Goal: Find specific page/section: Find specific page/section

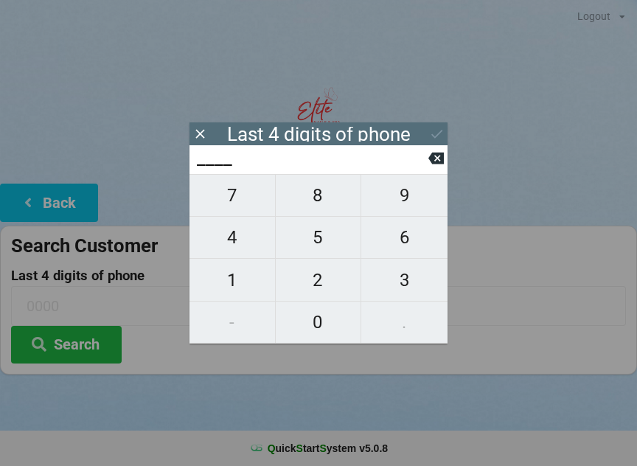
click at [241, 245] on span "4" at bounding box center [233, 237] width 86 height 31
type input "4___"
click at [440, 160] on icon at bounding box center [435, 159] width 15 height 12
type input "____"
click at [245, 202] on span "7" at bounding box center [233, 195] width 86 height 31
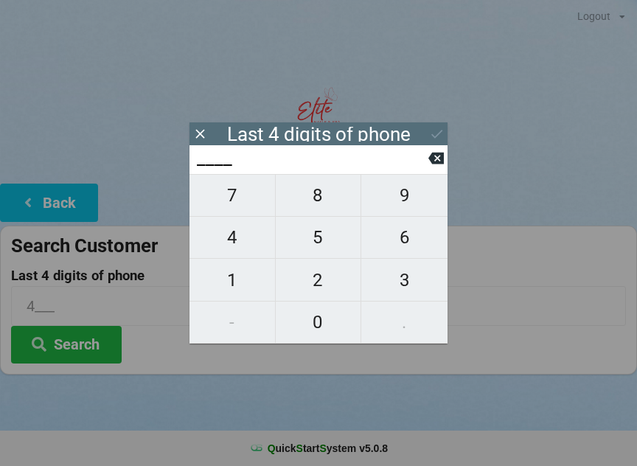
type input "7___"
click at [313, 324] on span "0" at bounding box center [319, 322] width 86 height 31
type input "70__"
click at [440, 166] on icon at bounding box center [435, 157] width 15 height 15
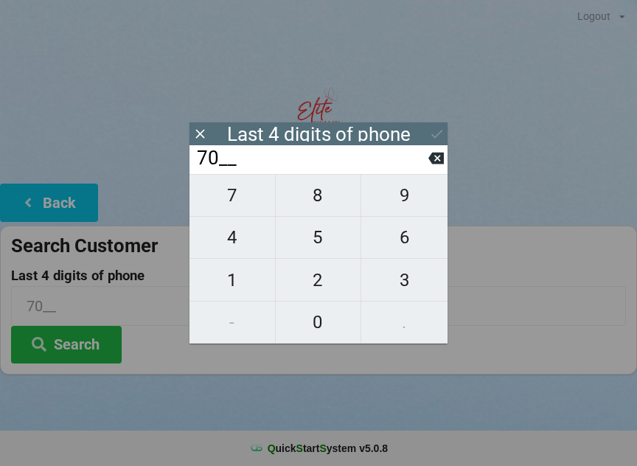
type input "7___"
click at [254, 251] on span "4" at bounding box center [233, 237] width 86 height 31
type input "74__"
click at [324, 323] on span "0" at bounding box center [319, 322] width 86 height 31
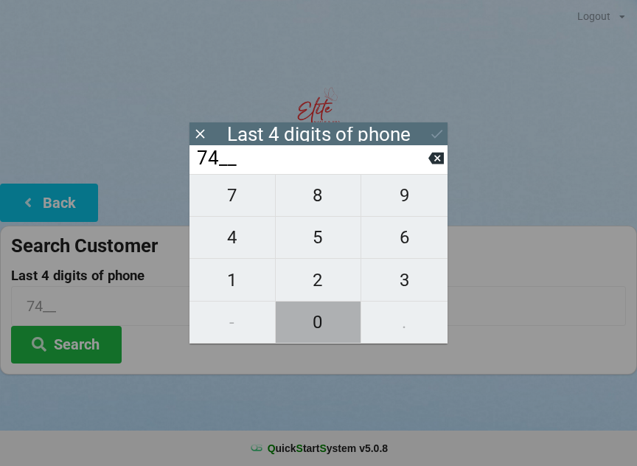
type input "740_"
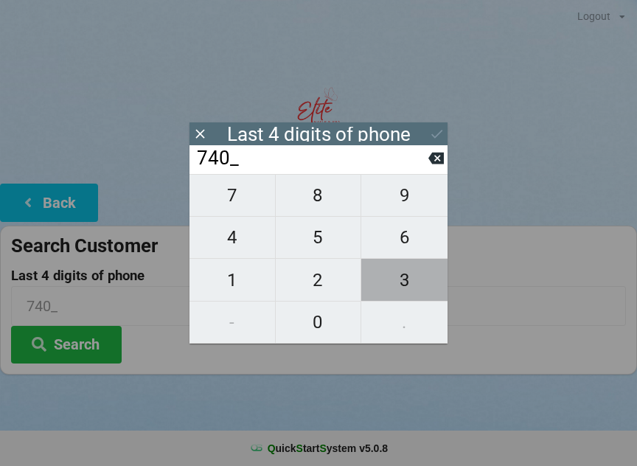
click at [409, 286] on span "3" at bounding box center [404, 280] width 86 height 31
type input "7403"
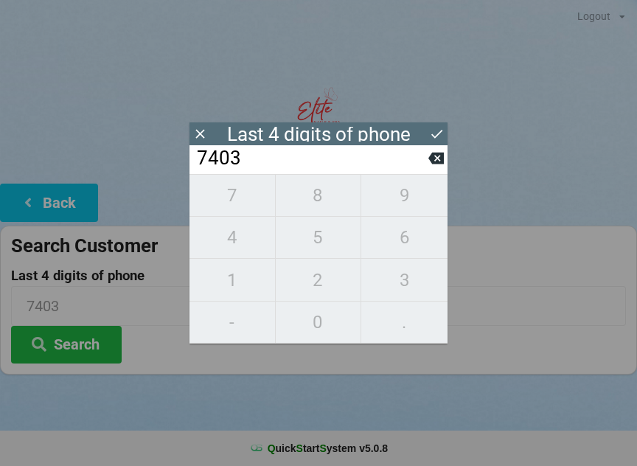
click at [324, 325] on div "7 8 9 4 5 6 1 2 3 - 0 ." at bounding box center [319, 259] width 258 height 170
click at [439, 162] on icon at bounding box center [435, 157] width 15 height 15
click at [431, 163] on icon at bounding box center [435, 159] width 15 height 12
click at [426, 170] on input "74__" at bounding box center [311, 159] width 233 height 24
click at [431, 164] on icon at bounding box center [435, 159] width 15 height 12
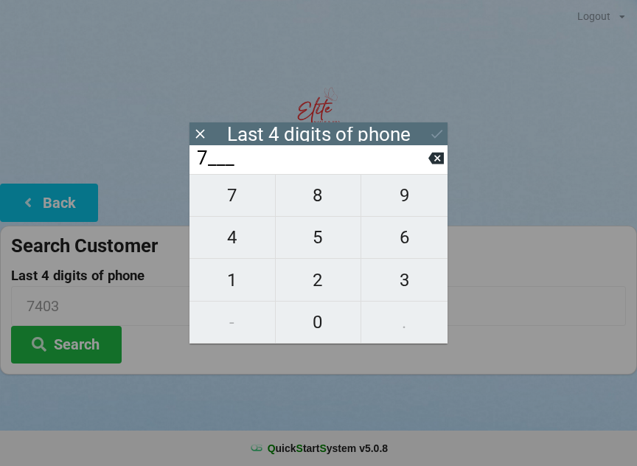
click at [430, 168] on button at bounding box center [435, 158] width 15 height 20
type input "____"
click at [401, 295] on span "3" at bounding box center [404, 280] width 86 height 31
type input "3___"
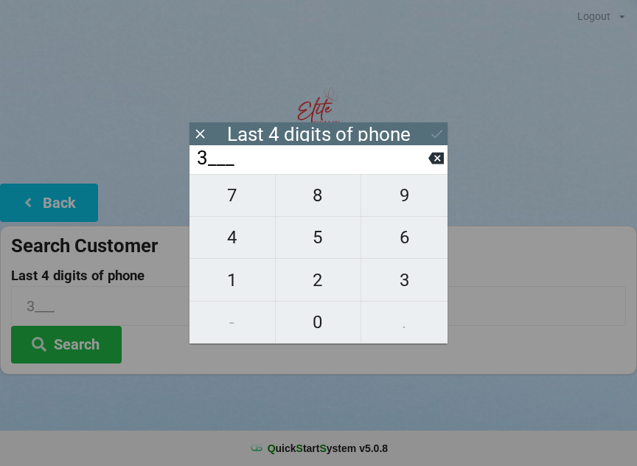
click at [391, 250] on span "6" at bounding box center [404, 237] width 86 height 31
type input "36__"
click at [238, 242] on span "4" at bounding box center [233, 237] width 86 height 31
type input "364_"
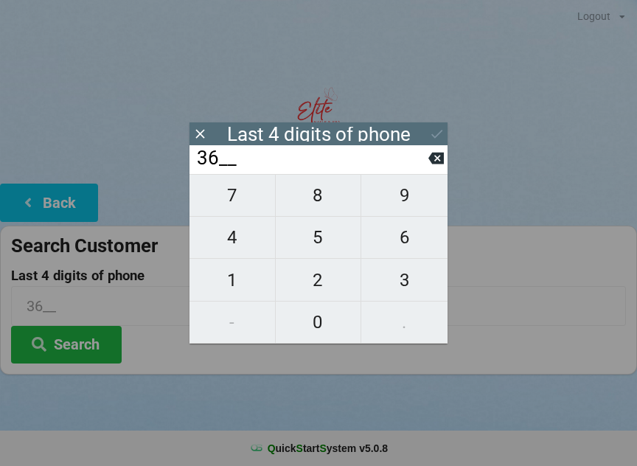
type input "364_"
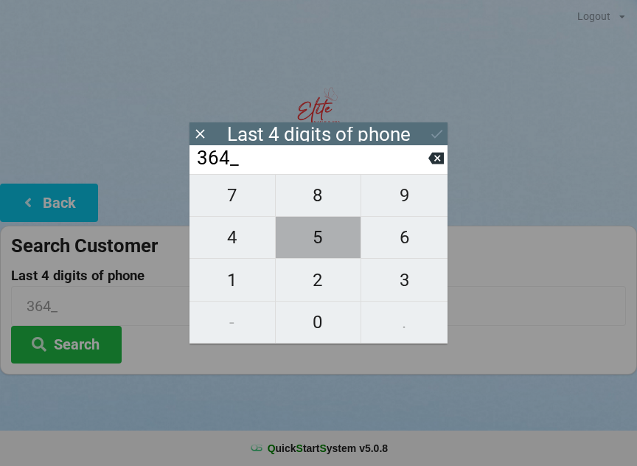
click at [322, 249] on span "5" at bounding box center [319, 237] width 86 height 31
type input "3645"
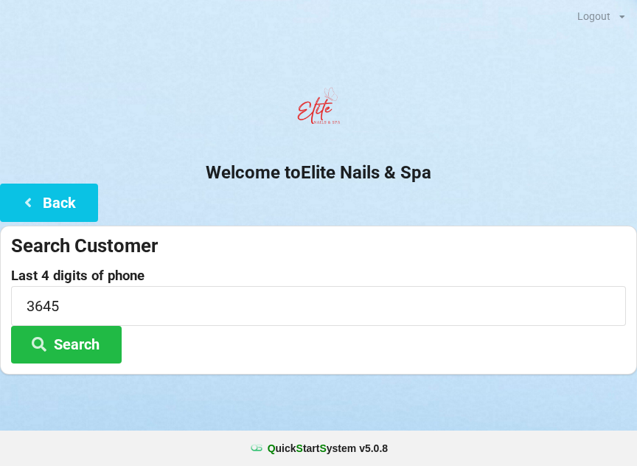
click at [85, 341] on button "Search" at bounding box center [66, 345] width 111 height 38
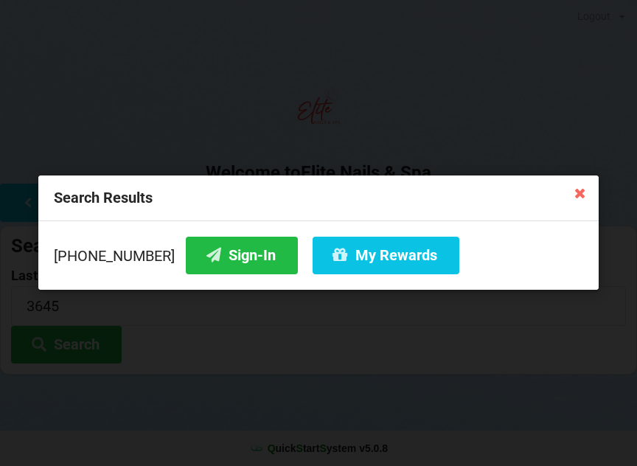
click at [218, 262] on button "Sign-In" at bounding box center [242, 256] width 112 height 38
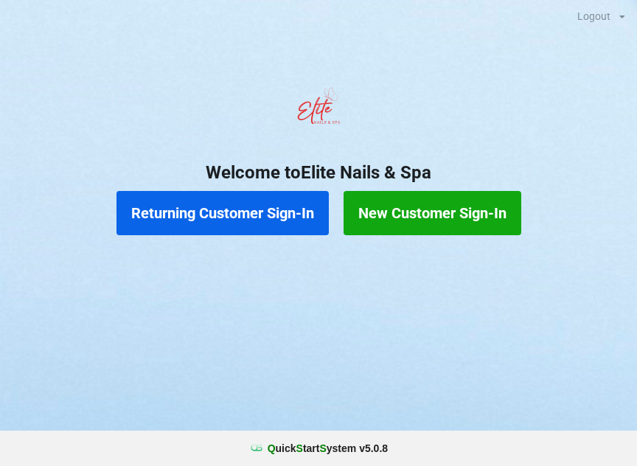
click at [218, 218] on button "Returning Customer Sign-In" at bounding box center [223, 213] width 212 height 44
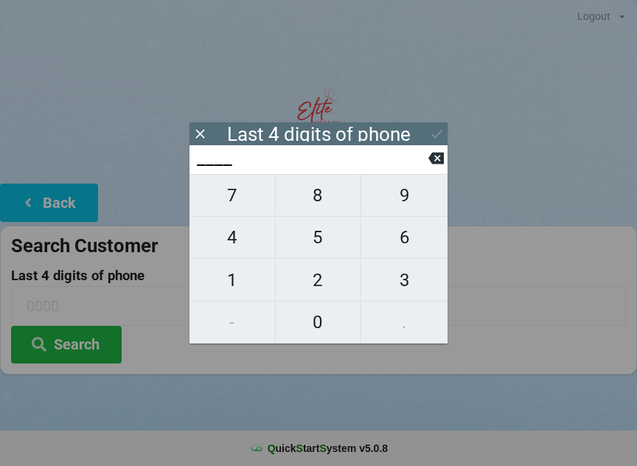
click at [333, 319] on span "0" at bounding box center [319, 322] width 86 height 31
type input "0___"
click at [247, 197] on span "7" at bounding box center [233, 195] width 86 height 31
type input "07__"
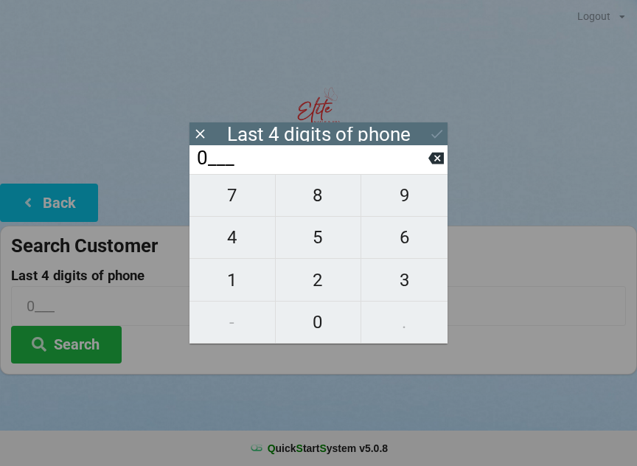
type input "07__"
click at [230, 286] on span "1" at bounding box center [233, 280] width 86 height 31
type input "071_"
click at [316, 284] on span "2" at bounding box center [319, 280] width 86 height 31
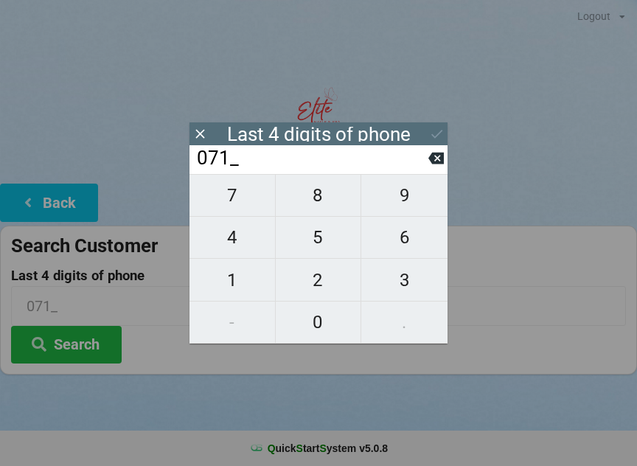
type input "0712"
click at [80, 349] on button "Search" at bounding box center [66, 345] width 111 height 38
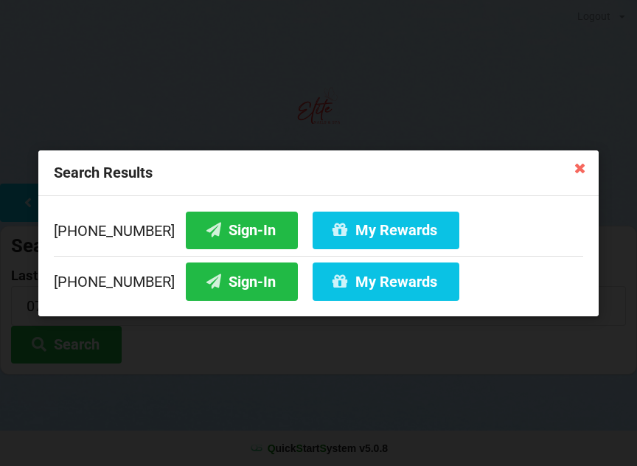
click at [584, 174] on icon at bounding box center [580, 168] width 24 height 24
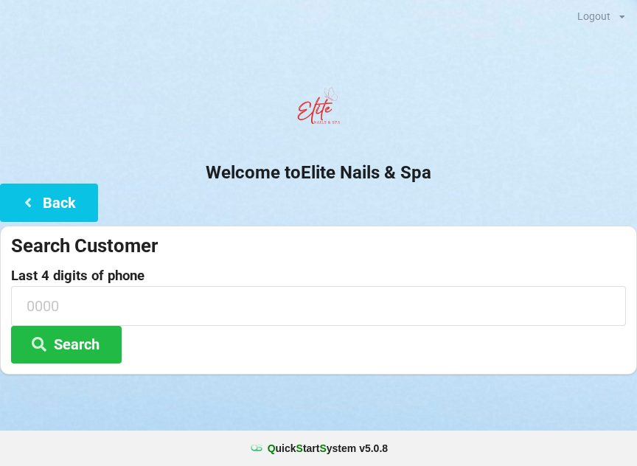
click at [57, 206] on button "Back" at bounding box center [49, 203] width 98 height 38
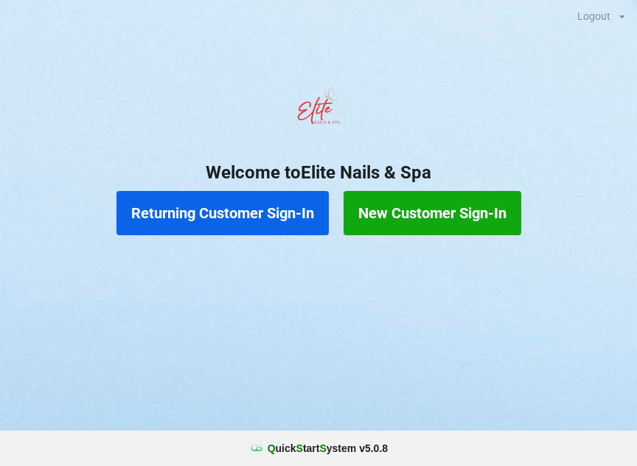
click at [443, 201] on button "New Customer Sign-In" at bounding box center [433, 213] width 178 height 44
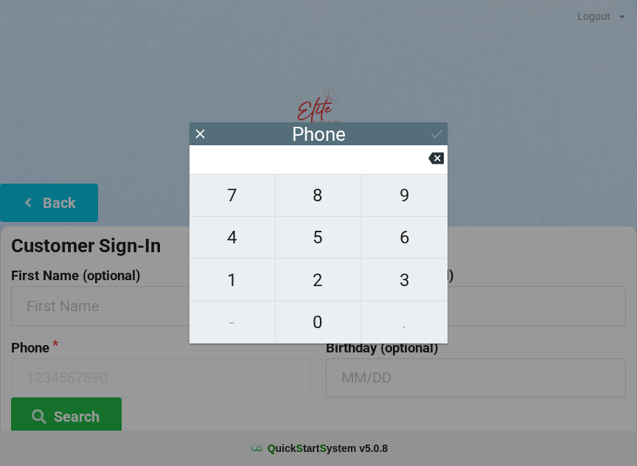
click at [409, 242] on span "6" at bounding box center [404, 237] width 86 height 31
type input "6"
click at [326, 200] on span "8" at bounding box center [319, 195] width 86 height 31
type input "68"
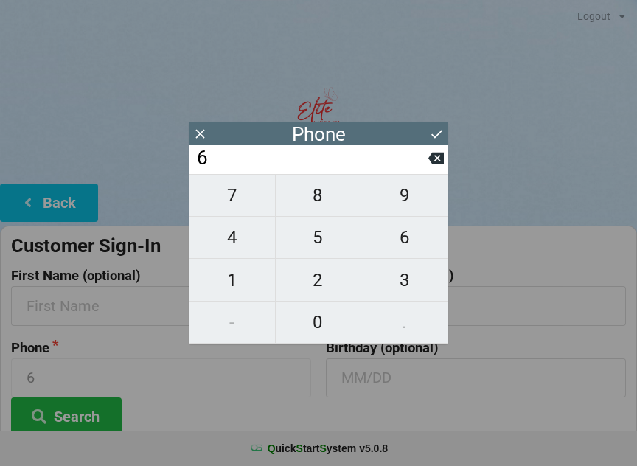
type input "68"
click at [237, 286] on span "1" at bounding box center [233, 280] width 86 height 31
type input "681"
click at [320, 282] on span "2" at bounding box center [319, 280] width 86 height 31
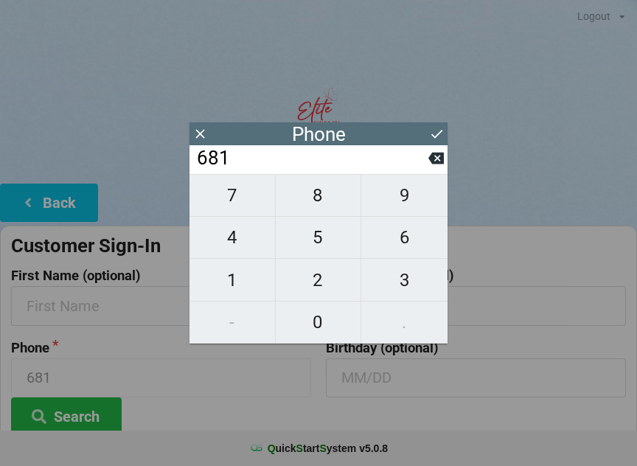
type input "6812"
click at [319, 327] on span "0" at bounding box center [319, 322] width 86 height 31
type input "68120"
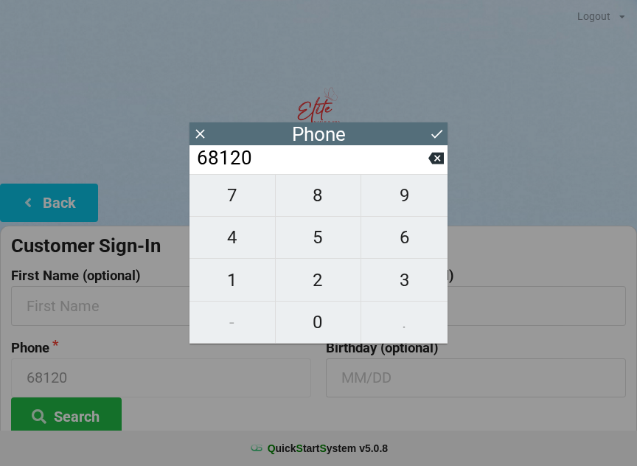
click at [405, 202] on span "9" at bounding box center [404, 195] width 86 height 31
type input "681209"
click at [319, 324] on span "0" at bounding box center [319, 322] width 86 height 31
type input "6812090"
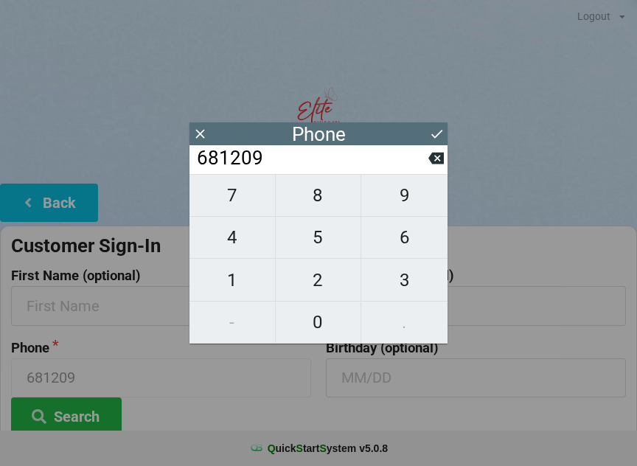
type input "6812090"
click at [251, 206] on span "7" at bounding box center [233, 195] width 86 height 31
type input "68120907"
click at [243, 290] on span "1" at bounding box center [233, 280] width 86 height 31
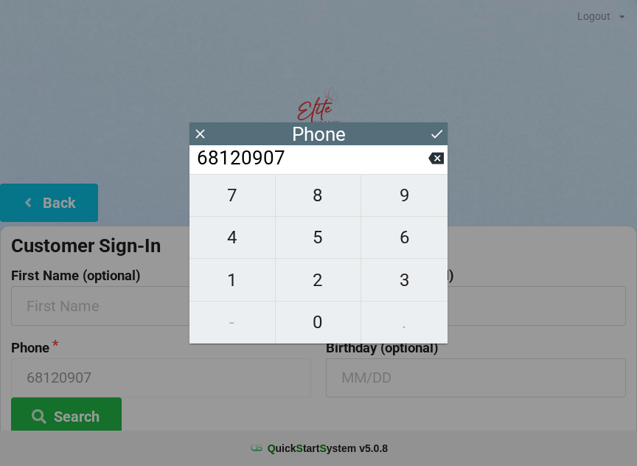
type input "681209071"
click at [305, 288] on span "2" at bounding box center [319, 280] width 86 height 31
type input "6812090712"
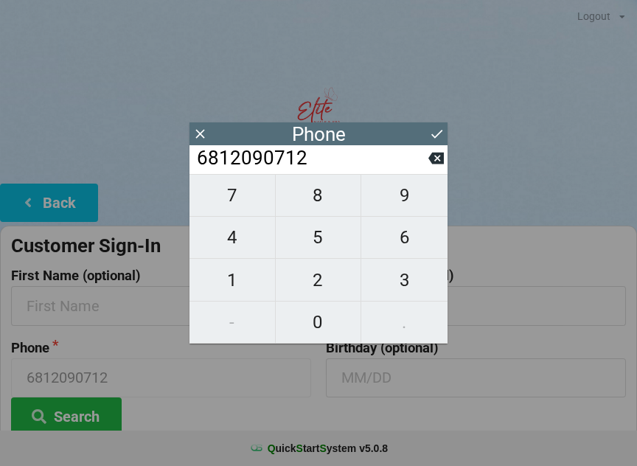
click at [82, 412] on button "Search" at bounding box center [66, 417] width 111 height 38
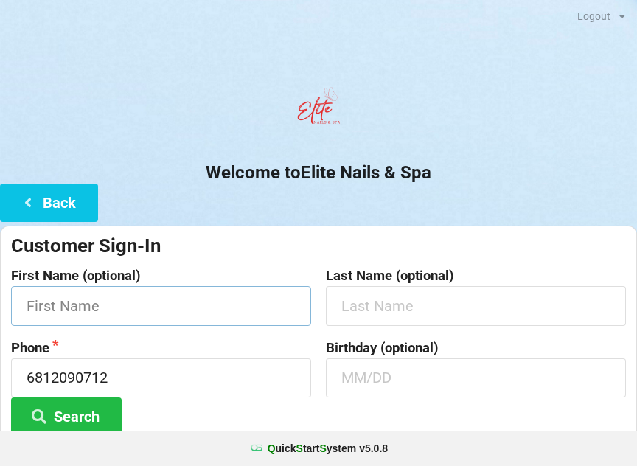
click at [130, 312] on input "text" at bounding box center [161, 305] width 300 height 39
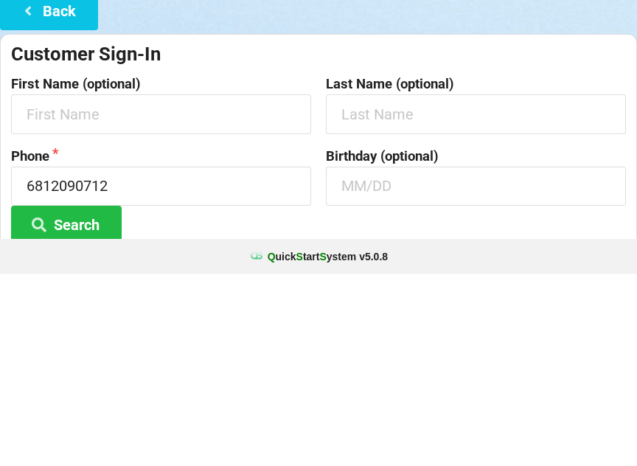
click at [80, 398] on button "Search" at bounding box center [66, 417] width 111 height 38
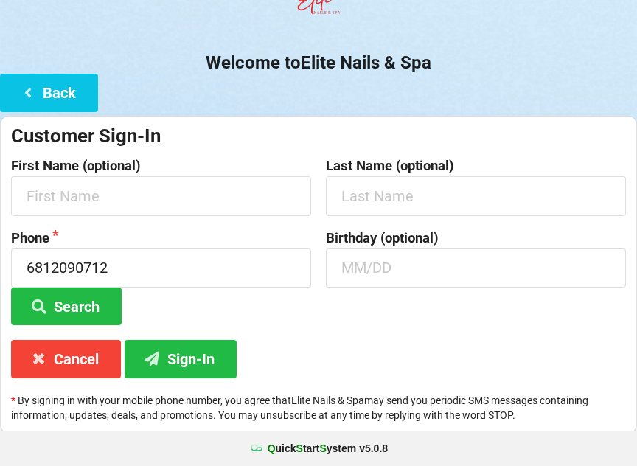
click at [205, 362] on button "Sign-In" at bounding box center [181, 359] width 112 height 38
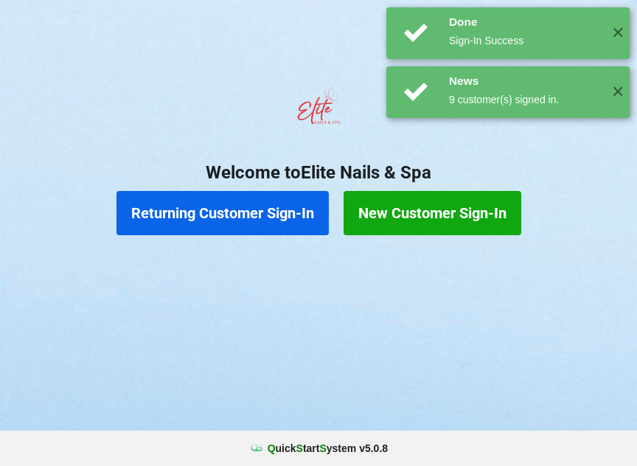
scroll to position [0, 0]
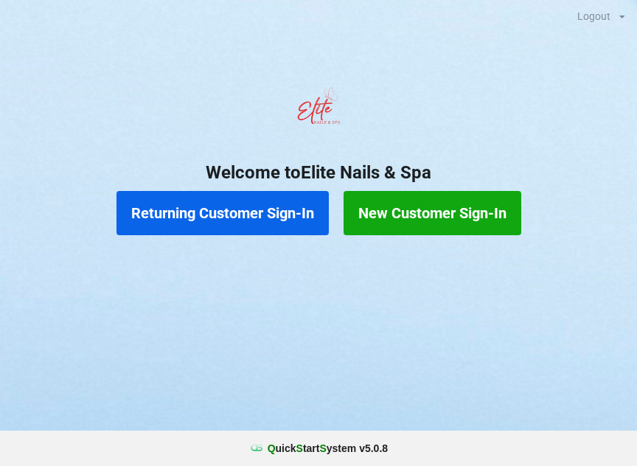
click at [221, 200] on button "Returning Customer Sign-In" at bounding box center [223, 213] width 212 height 44
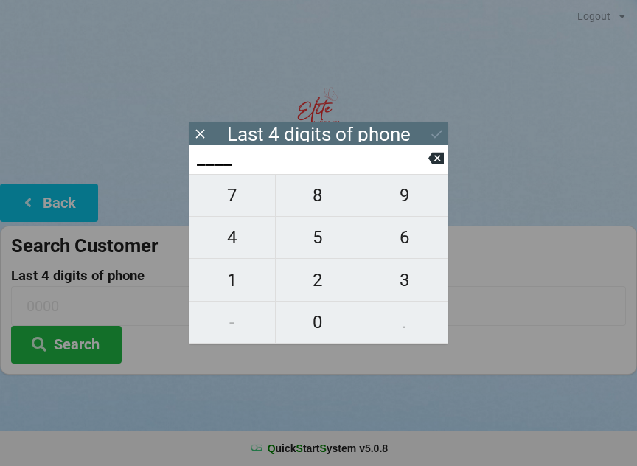
click at [235, 243] on span "4" at bounding box center [233, 237] width 86 height 31
type input "4___"
click at [308, 328] on span "0" at bounding box center [319, 322] width 86 height 31
type input "40__"
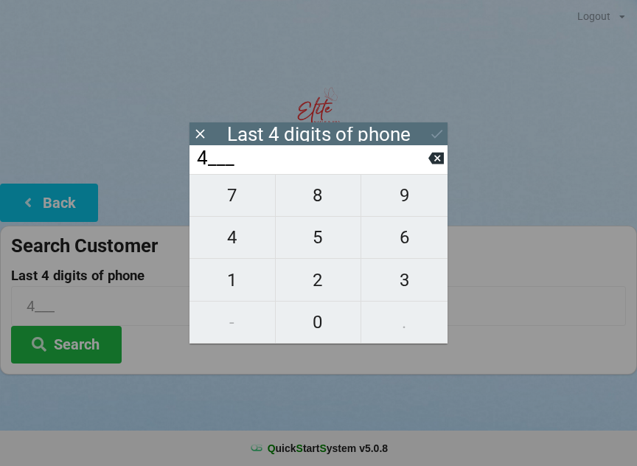
type input "40__"
click at [235, 195] on span "7" at bounding box center [233, 195] width 86 height 31
type input "407_"
click at [317, 211] on span "8" at bounding box center [319, 195] width 86 height 31
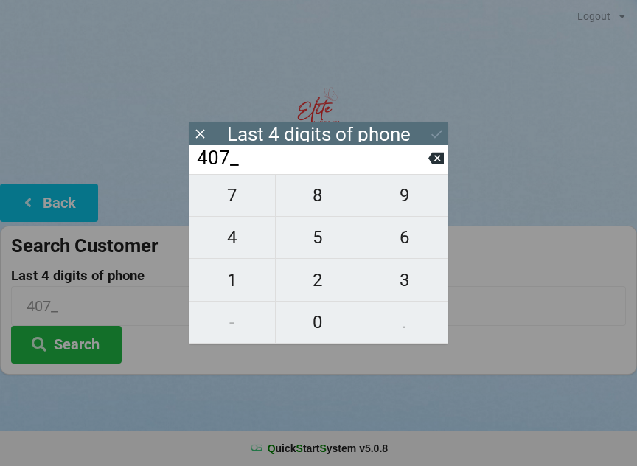
type input "4078"
click at [231, 254] on div "7 8 9 4 5 6 1 2 3 - 0 ." at bounding box center [319, 259] width 258 height 170
click at [429, 166] on icon at bounding box center [435, 157] width 15 height 15
click at [319, 210] on span "8" at bounding box center [319, 195] width 86 height 31
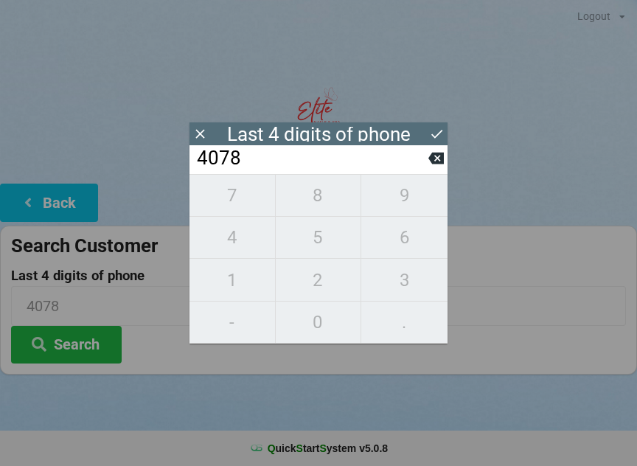
click at [428, 170] on input "4078" at bounding box center [311, 159] width 233 height 24
click at [426, 167] on input "4078" at bounding box center [311, 159] width 233 height 24
click at [429, 168] on button at bounding box center [435, 158] width 15 height 20
click at [428, 167] on input "407_" at bounding box center [311, 159] width 233 height 24
click at [434, 159] on icon at bounding box center [435, 159] width 15 height 12
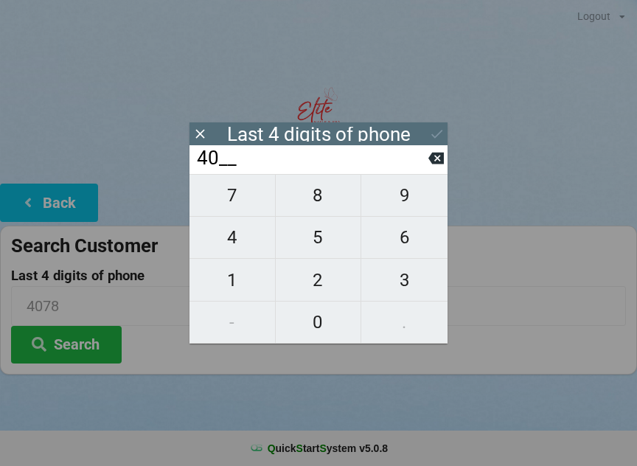
click at [426, 184] on button "9" at bounding box center [404, 195] width 86 height 43
type input "409_"
click at [417, 183] on button "9" at bounding box center [404, 195] width 86 height 43
type input "4099"
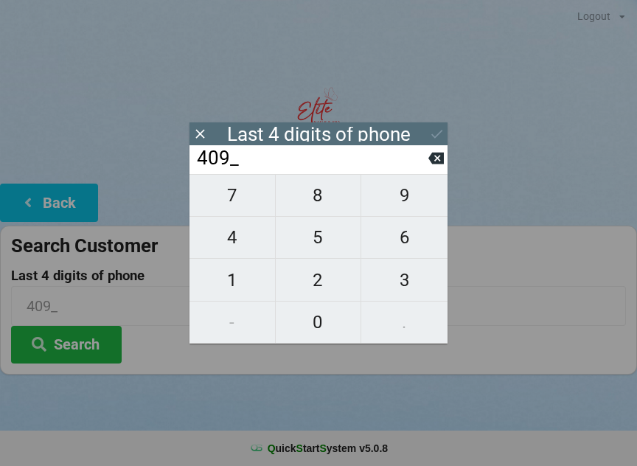
type input "4099"
click at [423, 170] on input "4099" at bounding box center [311, 159] width 233 height 24
click at [427, 170] on input "4099" at bounding box center [311, 159] width 233 height 24
click at [432, 168] on button at bounding box center [435, 158] width 15 height 20
type input "409_"
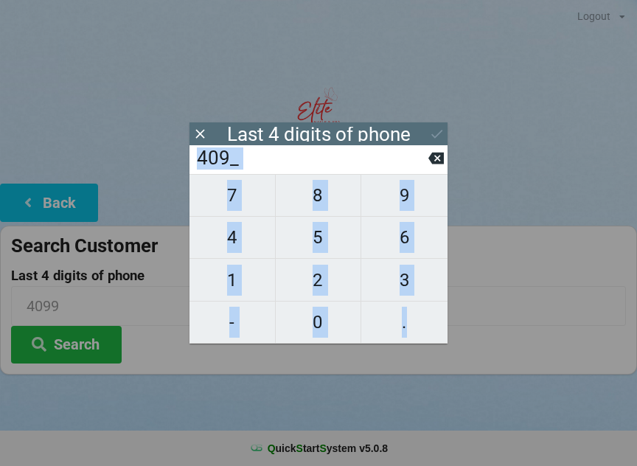
click at [204, 131] on icon at bounding box center [199, 133] width 15 height 15
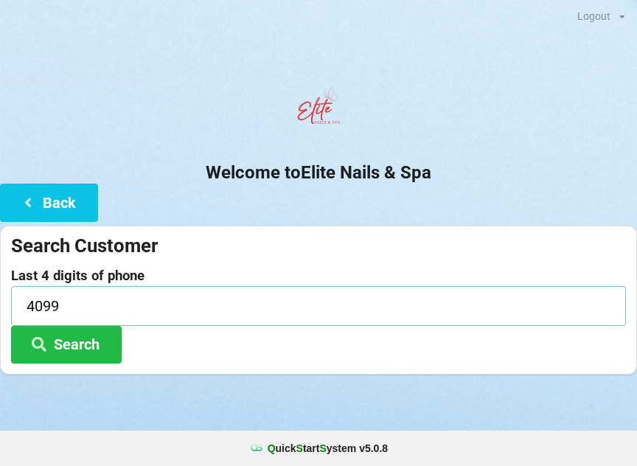
click at [111, 318] on input "4099" at bounding box center [318, 305] width 615 height 39
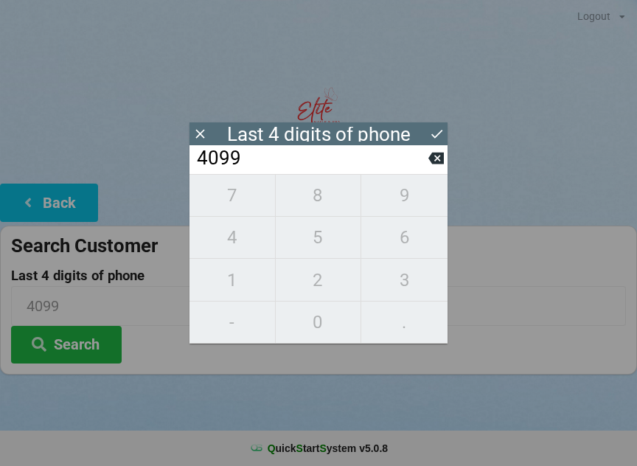
click at [442, 174] on div "4099" at bounding box center [319, 159] width 258 height 29
click at [433, 168] on button at bounding box center [435, 158] width 15 height 20
click at [432, 168] on button at bounding box center [435, 158] width 15 height 20
click at [435, 164] on icon at bounding box center [435, 159] width 15 height 12
click at [429, 168] on button at bounding box center [435, 158] width 15 height 20
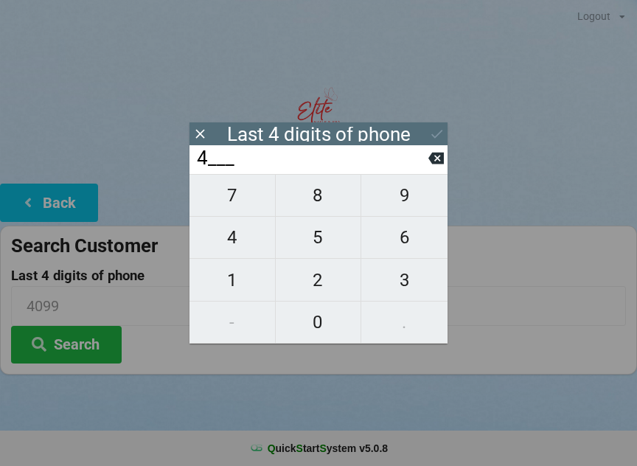
type input "____"
click at [406, 247] on span "6" at bounding box center [404, 237] width 86 height 31
type input "6___"
click at [414, 280] on span "3" at bounding box center [404, 280] width 86 height 31
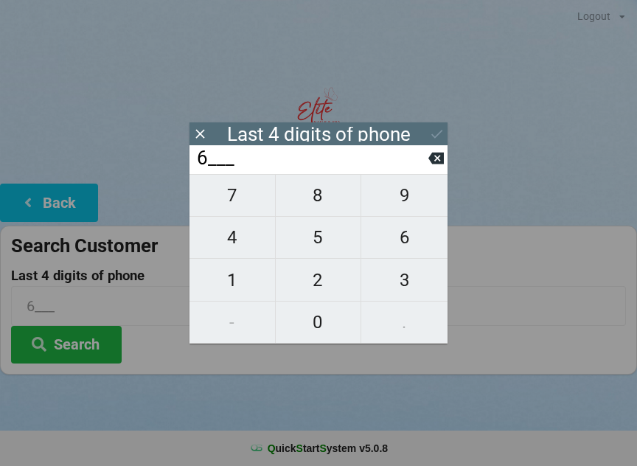
type input "63__"
click at [315, 296] on span "2" at bounding box center [319, 280] width 86 height 31
type input "632_"
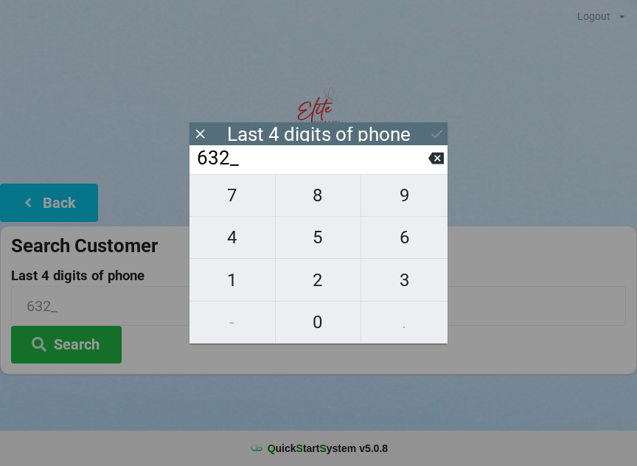
click at [389, 246] on span "6" at bounding box center [404, 237] width 86 height 31
type input "6326"
click at [350, 170] on input "6326" at bounding box center [311, 159] width 233 height 24
click at [435, 143] on button at bounding box center [436, 134] width 15 height 20
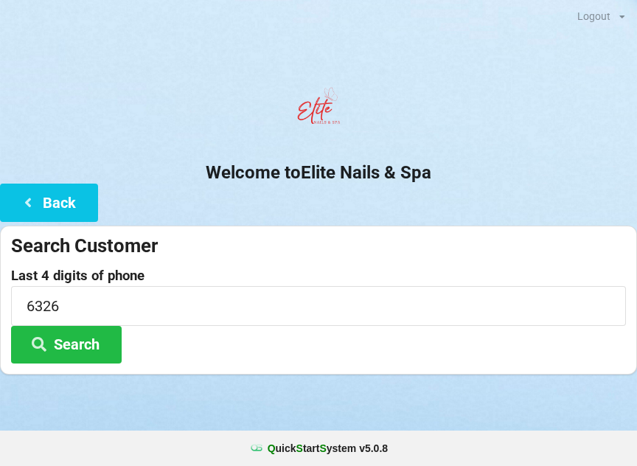
click at [100, 349] on button "Search" at bounding box center [66, 345] width 111 height 38
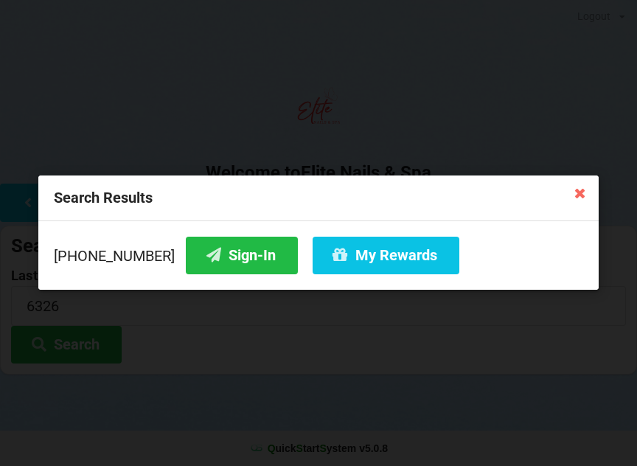
click at [363, 261] on button "My Rewards" at bounding box center [386, 256] width 147 height 38
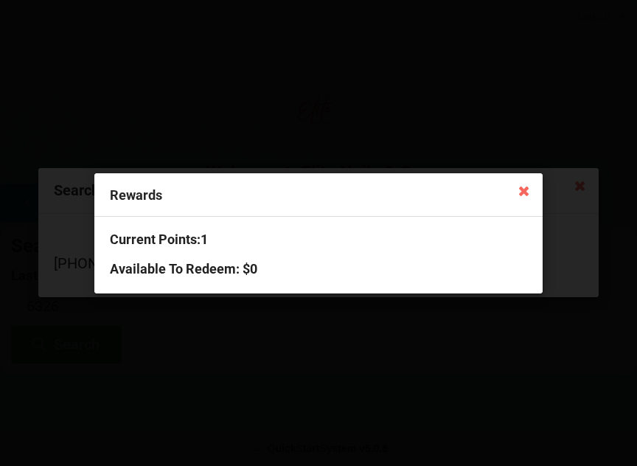
click at [521, 201] on icon at bounding box center [524, 190] width 24 height 24
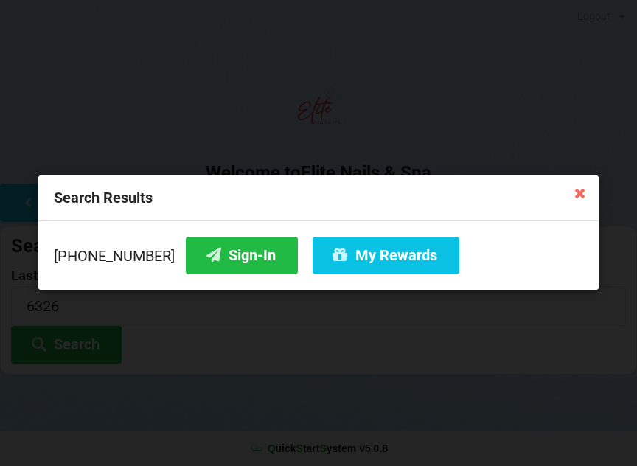
click at [221, 253] on button "Sign-In" at bounding box center [242, 256] width 112 height 38
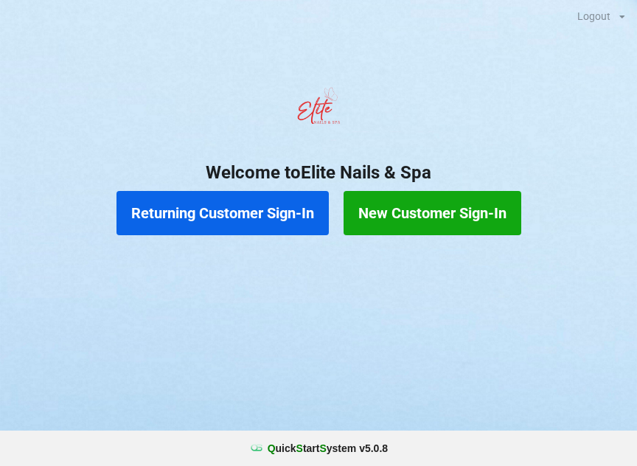
click at [258, 217] on button "Returning Customer Sign-In" at bounding box center [223, 213] width 212 height 44
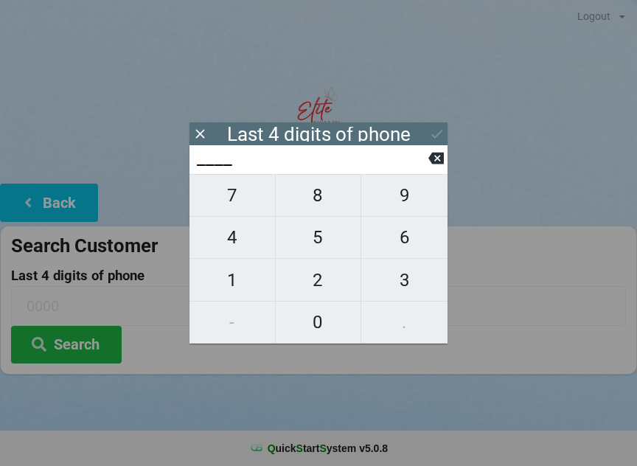
click at [312, 202] on span "8" at bounding box center [319, 195] width 86 height 31
type input "8___"
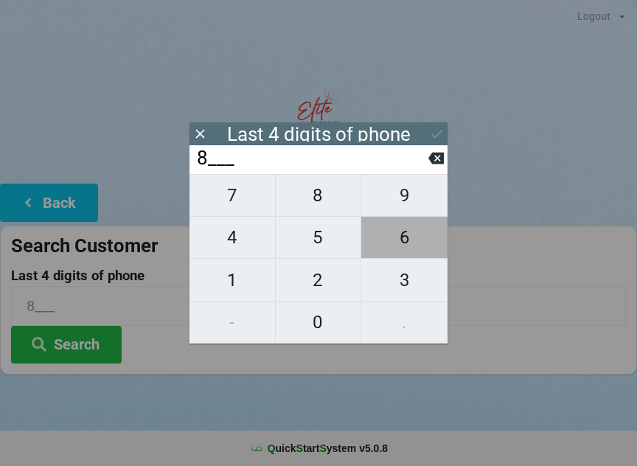
click at [393, 237] on span "6" at bounding box center [404, 237] width 86 height 31
type input "86__"
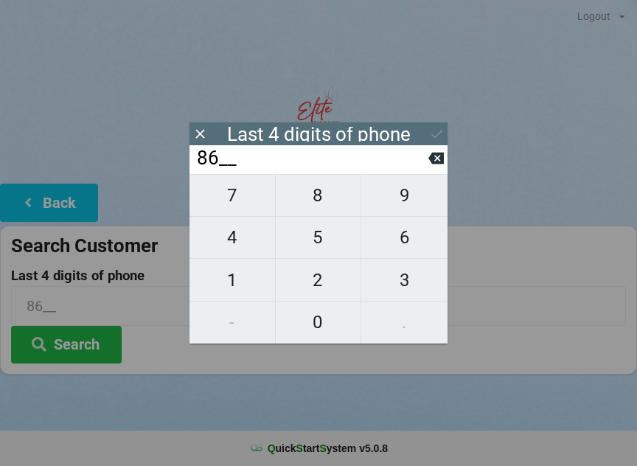
click at [399, 291] on span "3" at bounding box center [404, 280] width 86 height 31
type input "863_"
click at [390, 285] on span "3" at bounding box center [404, 280] width 86 height 31
type input "8633"
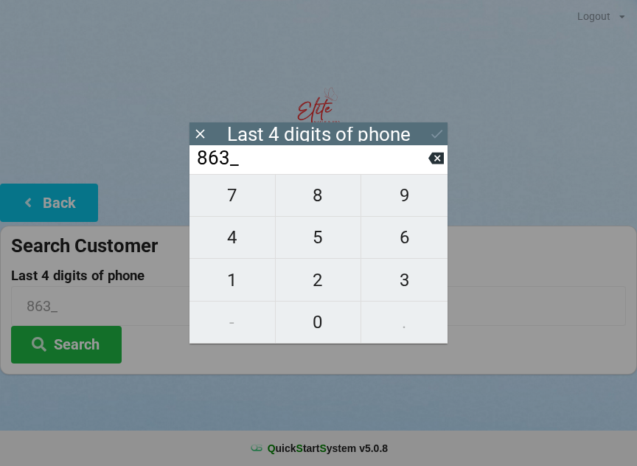
type input "8633"
click at [238, 289] on div "7 8 9 4 5 6 1 2 3 - 0 ." at bounding box center [319, 259] width 258 height 170
click at [432, 161] on icon at bounding box center [435, 159] width 15 height 12
click at [434, 164] on icon at bounding box center [435, 159] width 15 height 12
click at [428, 170] on input "86__" at bounding box center [311, 159] width 233 height 24
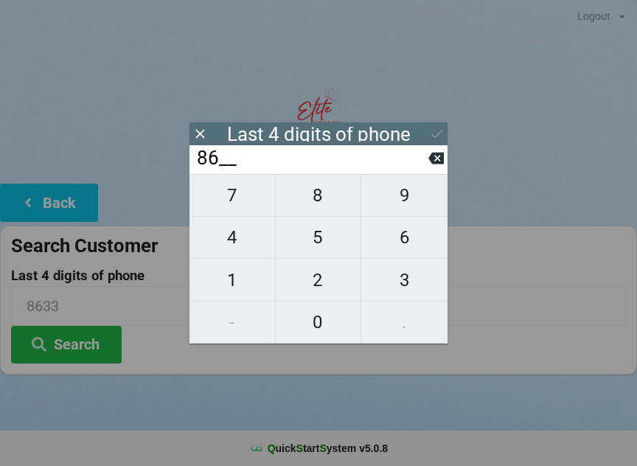
click at [429, 168] on button at bounding box center [435, 158] width 15 height 20
click at [433, 168] on button at bounding box center [435, 158] width 15 height 20
click at [431, 168] on button at bounding box center [435, 158] width 15 height 20
click at [322, 248] on span "5" at bounding box center [319, 237] width 86 height 31
type input "5___"
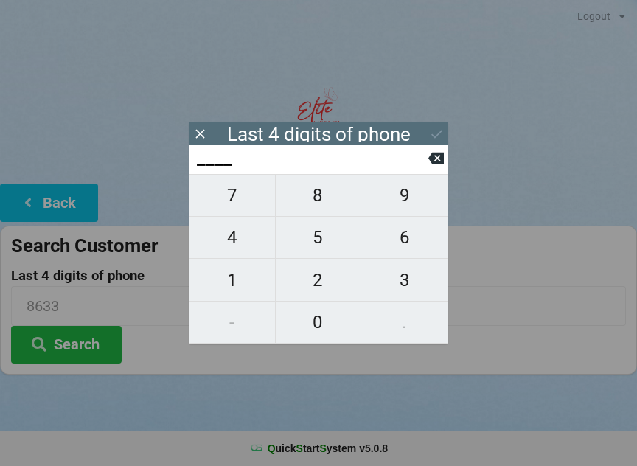
type input "5___"
click at [325, 288] on span "2" at bounding box center [319, 280] width 86 height 31
type input "52__"
click at [324, 333] on span "0" at bounding box center [319, 322] width 86 height 31
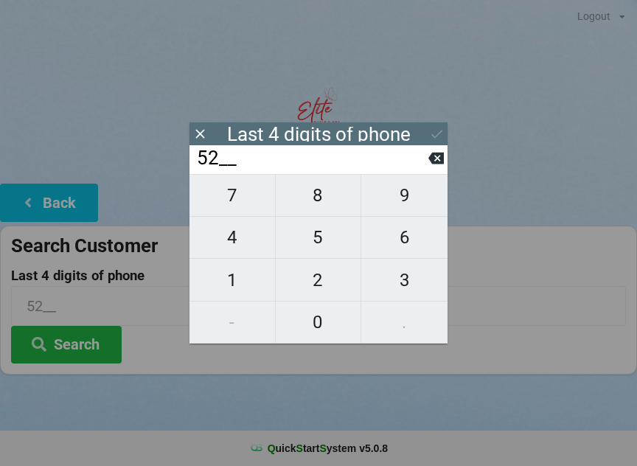
type input "520_"
click at [318, 209] on span "8" at bounding box center [319, 195] width 86 height 31
type input "5208"
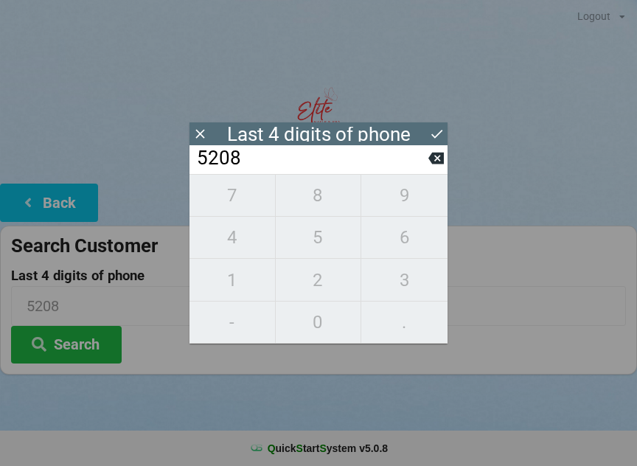
click at [78, 352] on button "Search" at bounding box center [66, 345] width 111 height 38
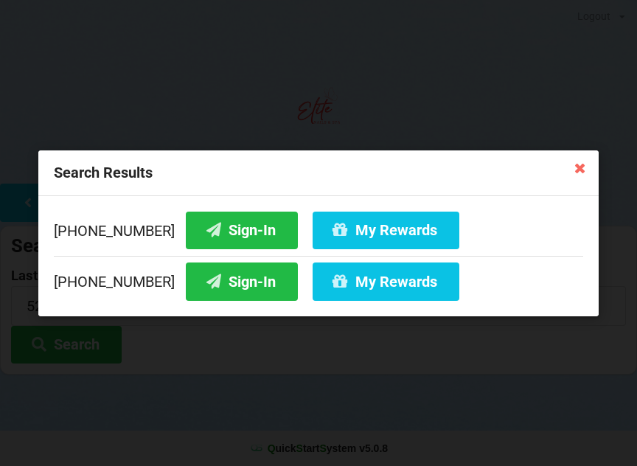
click at [238, 279] on button "Sign-In" at bounding box center [242, 282] width 112 height 38
